Goal: Information Seeking & Learning: Learn about a topic

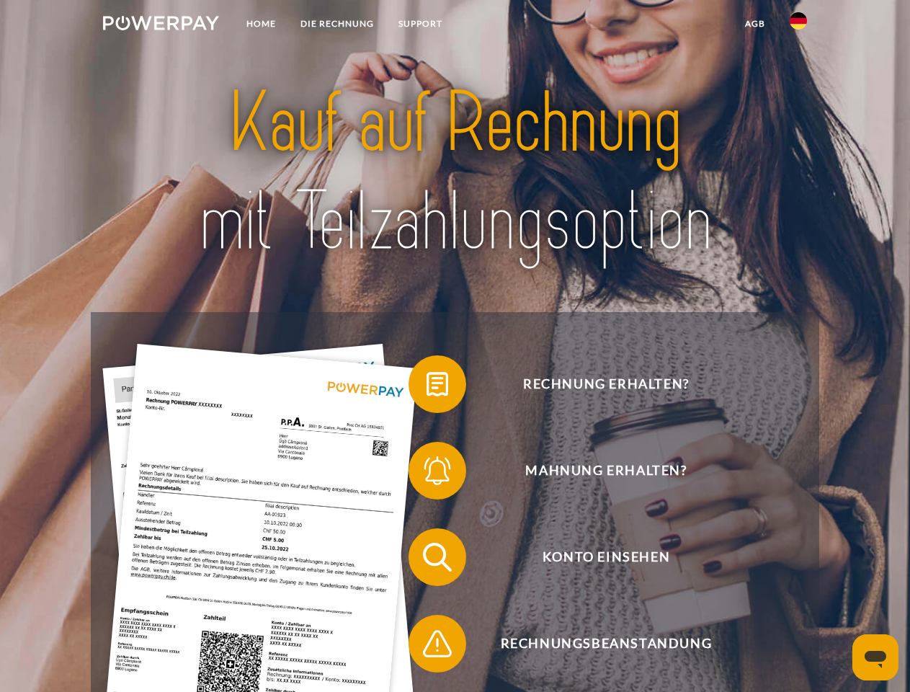
click at [161, 25] on img at bounding box center [161, 23] width 116 height 14
click at [798, 25] on img at bounding box center [798, 20] width 17 height 17
click at [754, 24] on link "agb" at bounding box center [755, 24] width 45 height 26
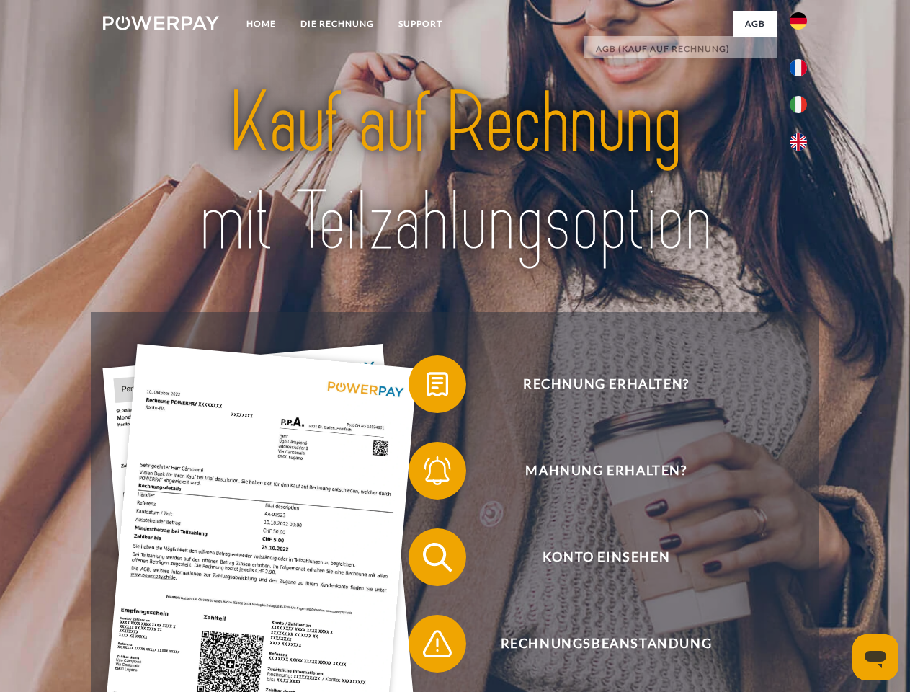
click at [426, 387] on span at bounding box center [416, 384] width 72 height 72
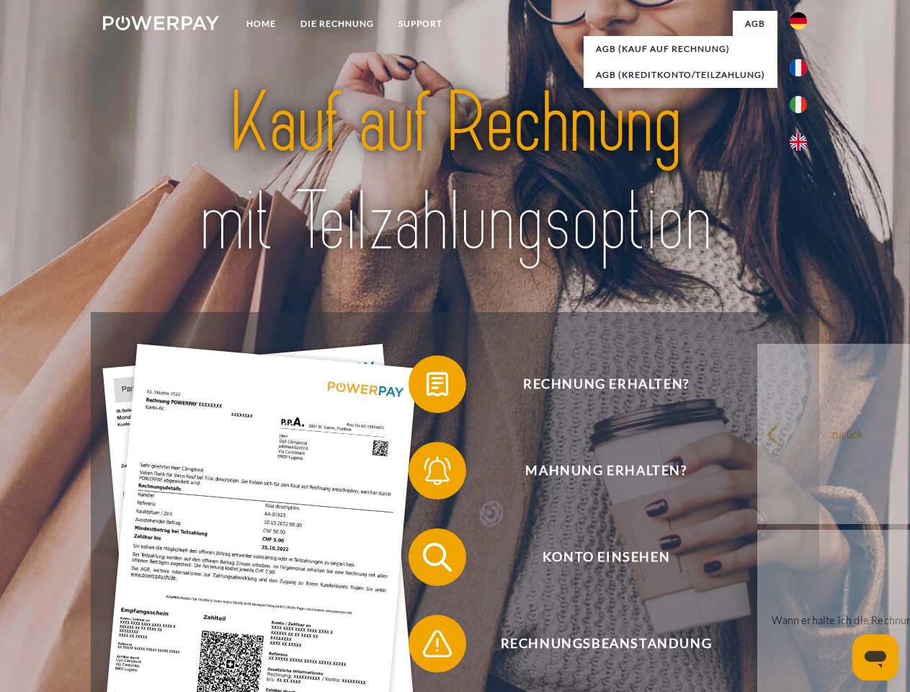
click at [426, 473] on span at bounding box center [416, 470] width 72 height 72
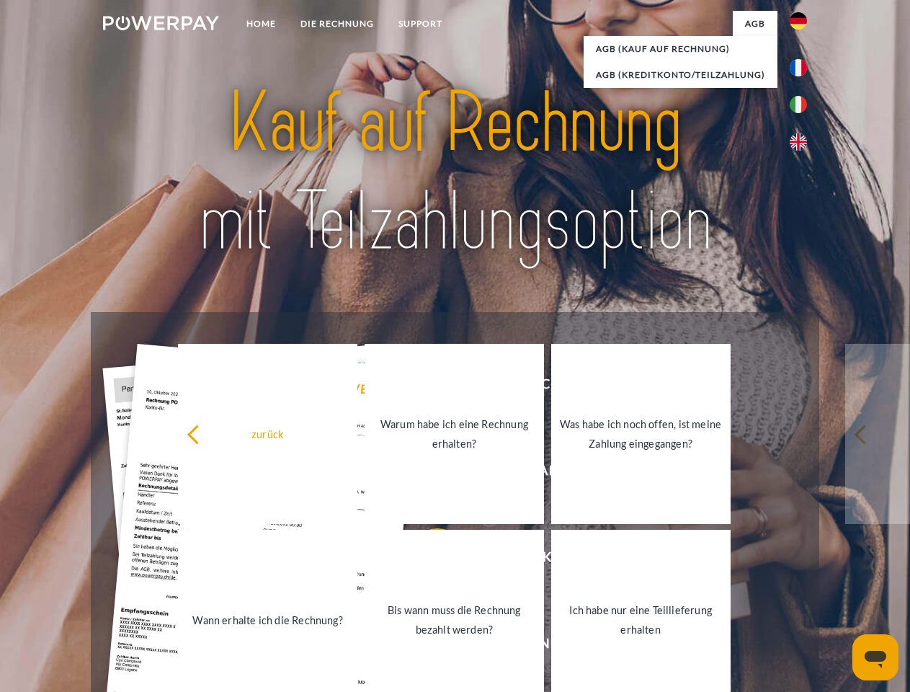
click at [426, 560] on link "Bis wann muss die Rechnung bezahlt werden?" at bounding box center [454, 619] width 179 height 180
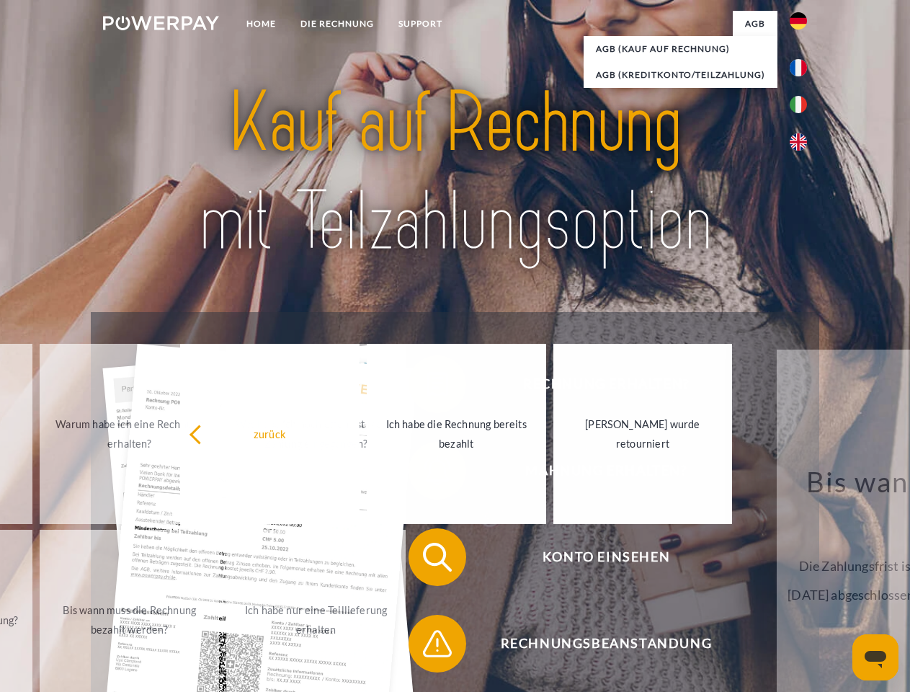
click at [426, 646] on span at bounding box center [416, 643] width 72 height 72
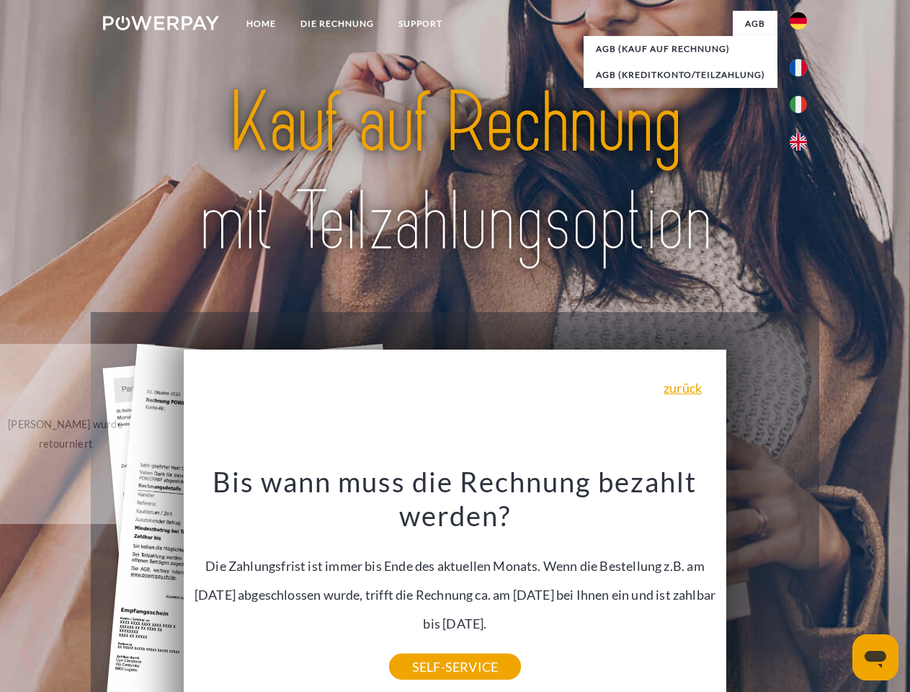
click at [875, 657] on icon "Messaging-Fenster öffnen" at bounding box center [875, 658] width 22 height 17
